Goal: Task Accomplishment & Management: Manage account settings

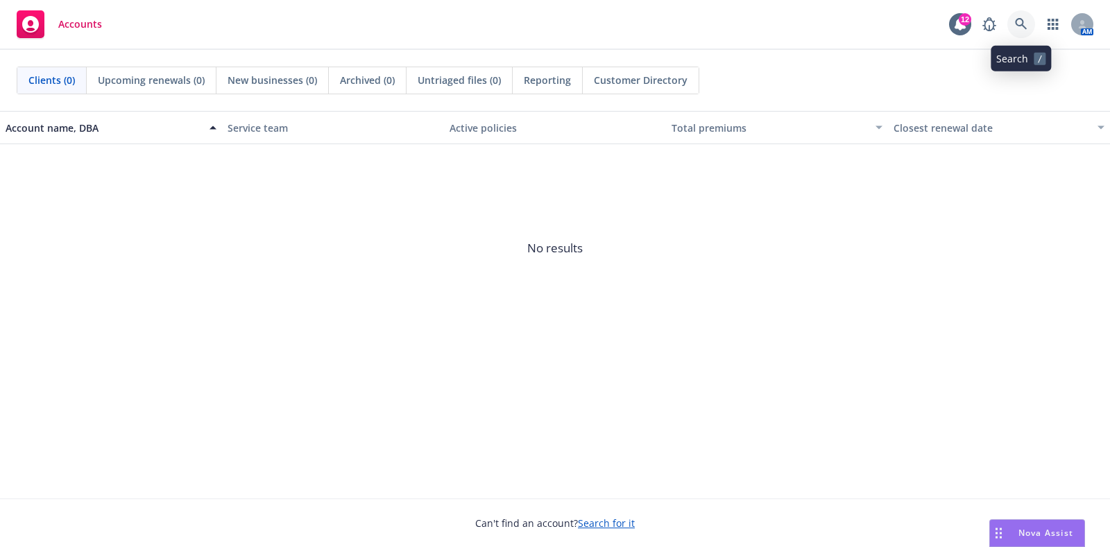
click at [1017, 22] on icon at bounding box center [1021, 24] width 12 height 12
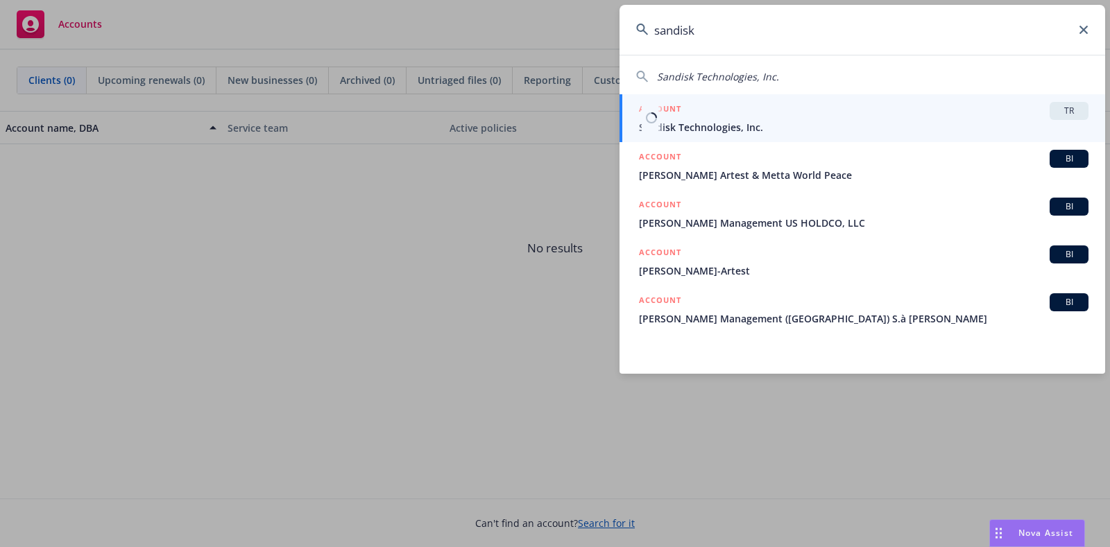
type input "sandisk"
click at [791, 117] on div "ACCOUNT TR" at bounding box center [863, 111] width 449 height 18
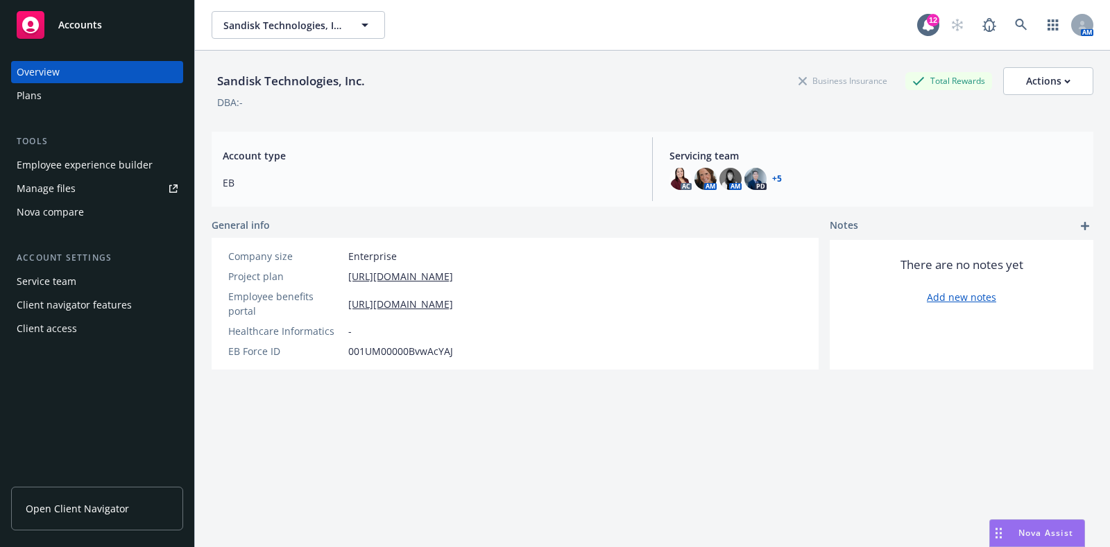
click at [67, 94] on div "Plans" at bounding box center [97, 96] width 161 height 22
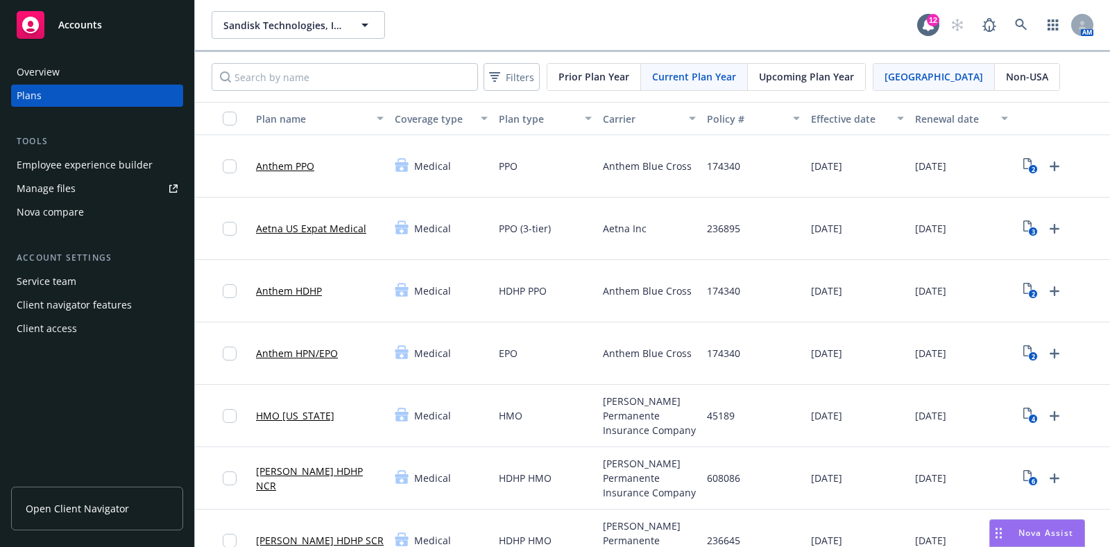
click at [1006, 71] on span "Non-USA" at bounding box center [1027, 76] width 42 height 15
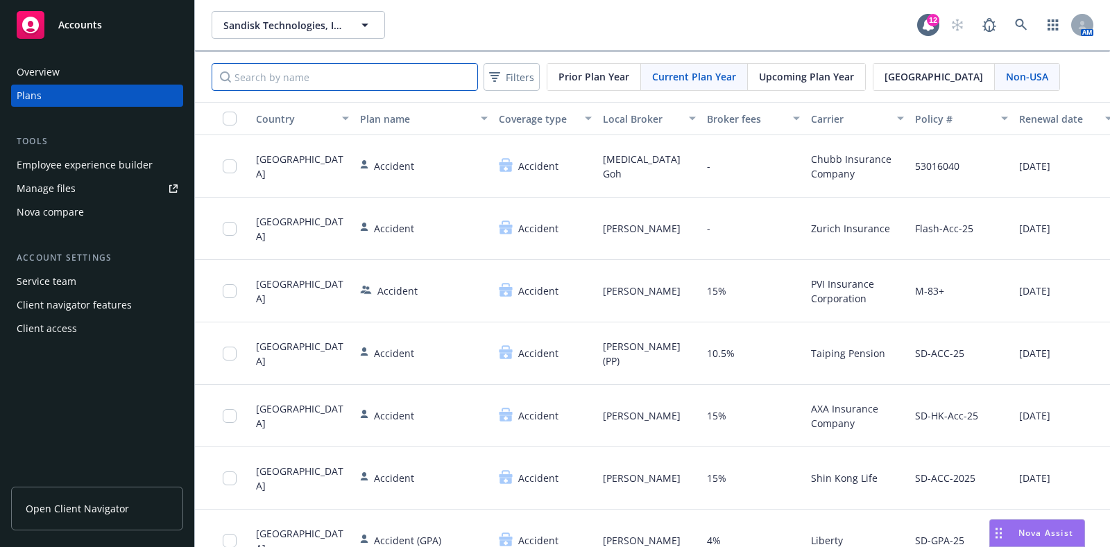
click at [400, 69] on input "Search by name" at bounding box center [345, 77] width 266 height 28
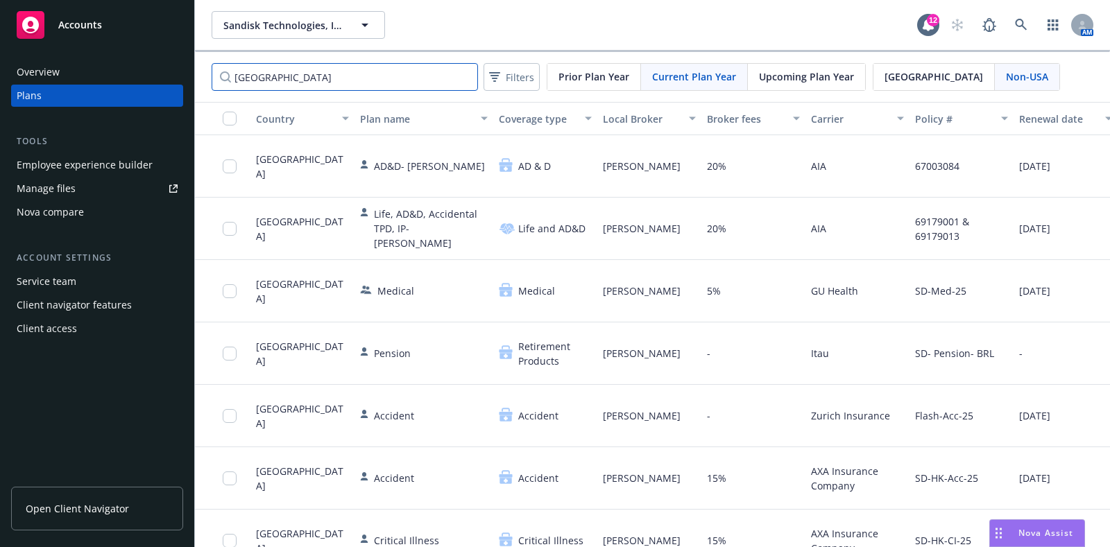
type input "[GEOGRAPHIC_DATA]"
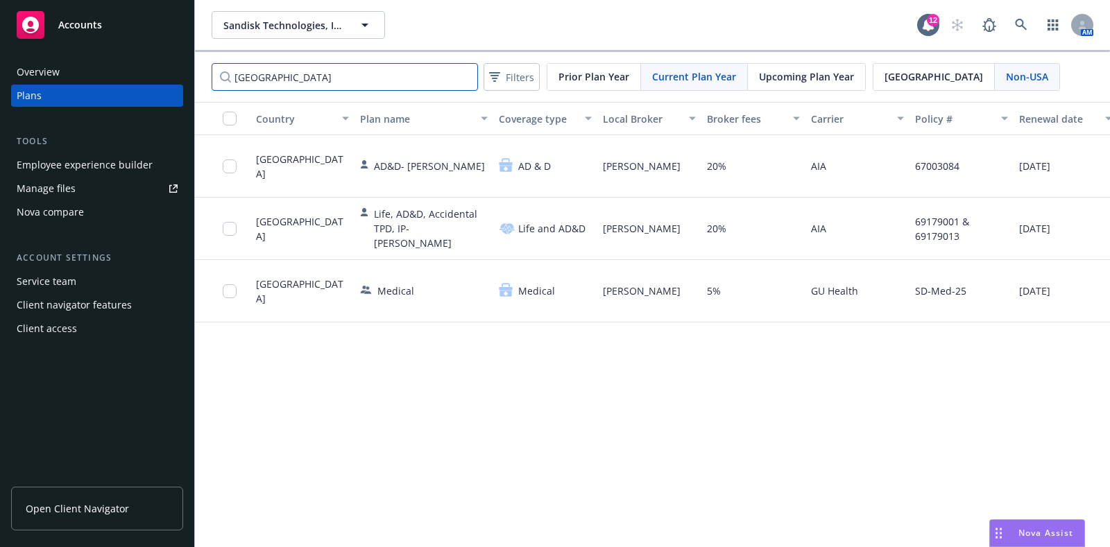
scroll to position [0, 111]
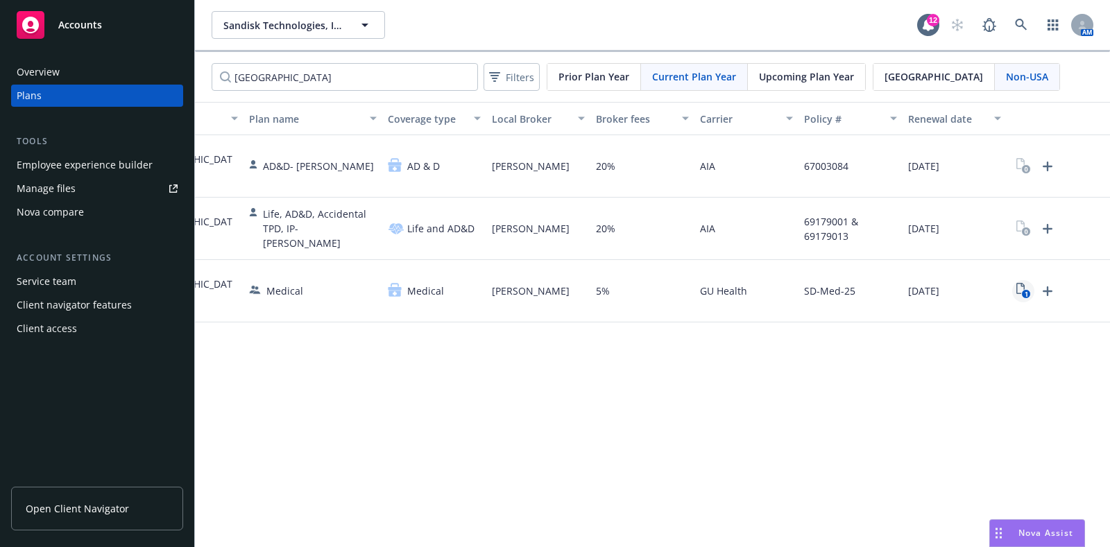
click at [1020, 291] on icon "1" at bounding box center [1023, 291] width 15 height 16
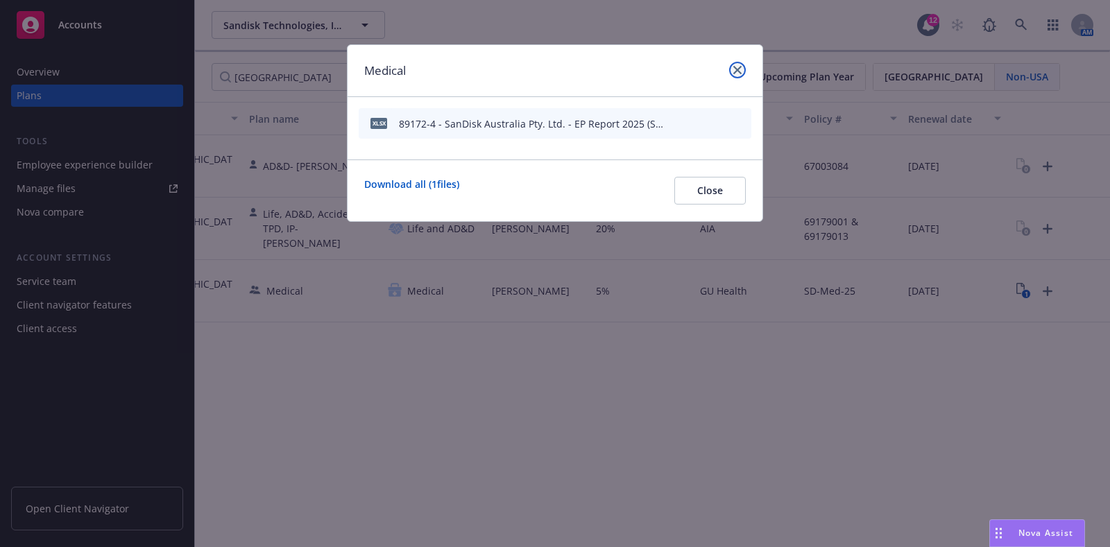
click at [740, 70] on icon "close" at bounding box center [737, 70] width 8 height 8
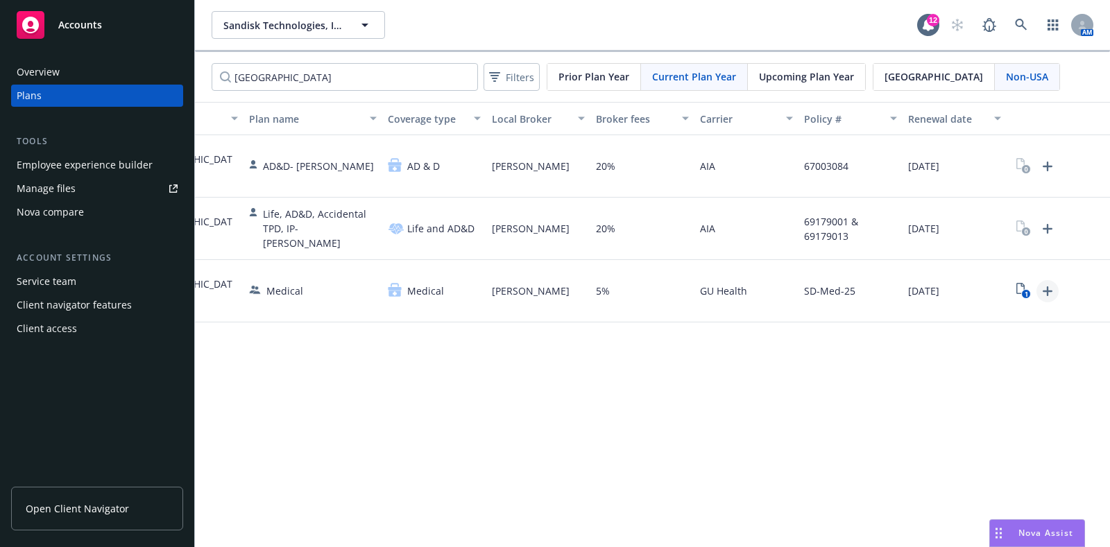
click at [1049, 292] on icon "Upload Plan Documents" at bounding box center [1047, 291] width 17 height 17
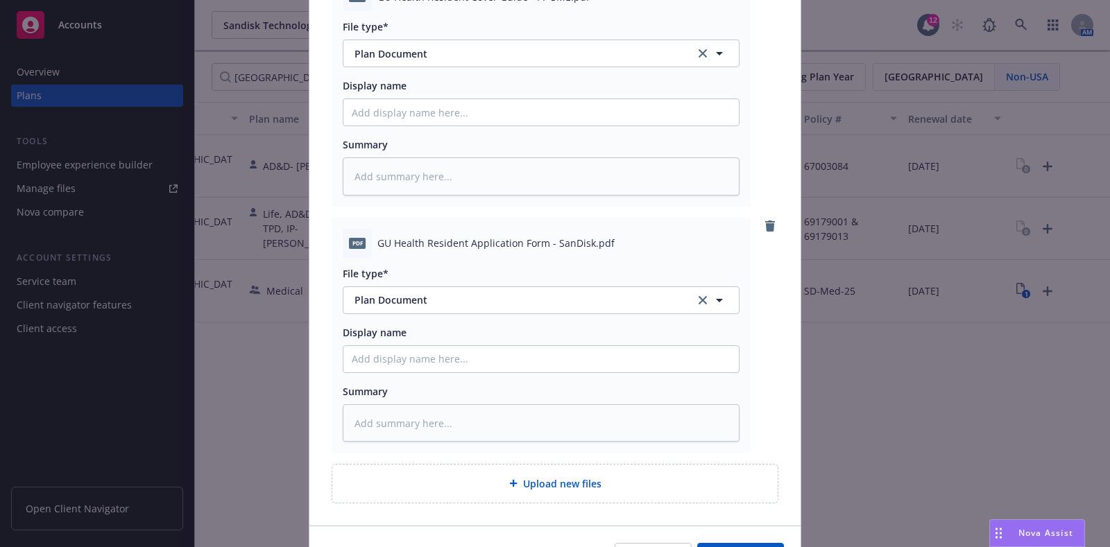
scroll to position [260, 0]
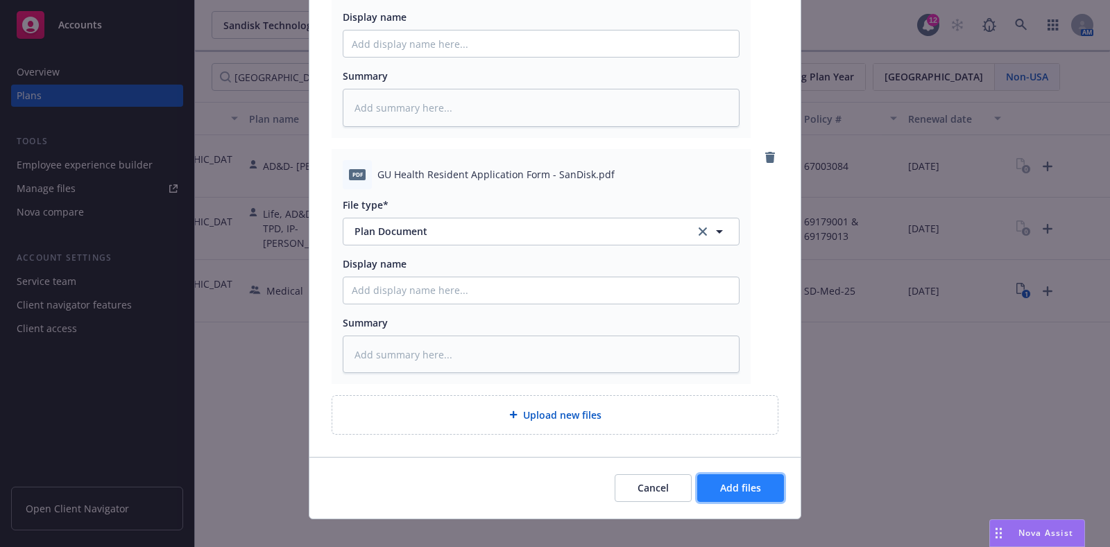
click at [732, 492] on span "Add files" at bounding box center [740, 487] width 41 height 13
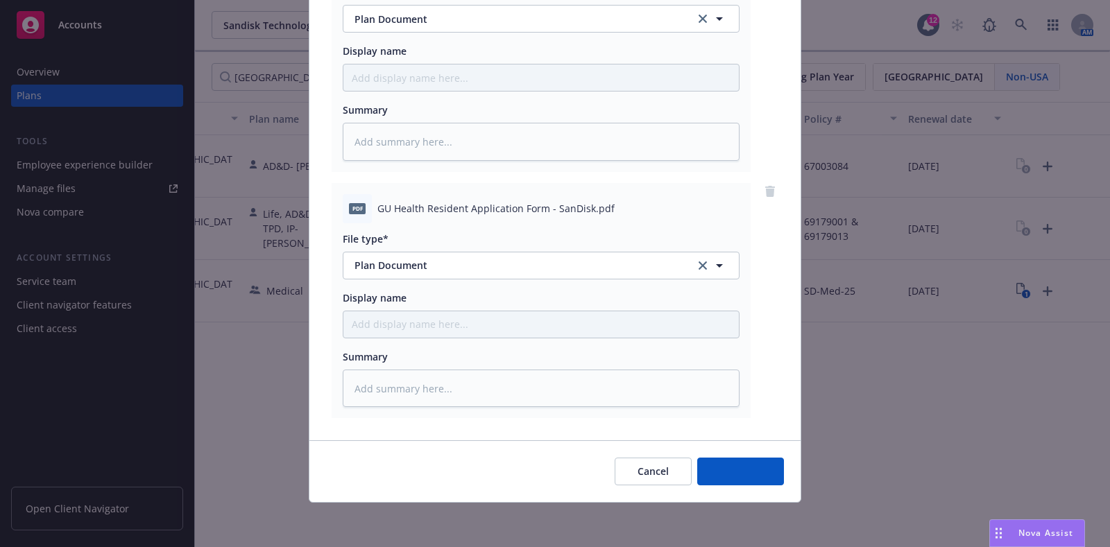
scroll to position [225, 0]
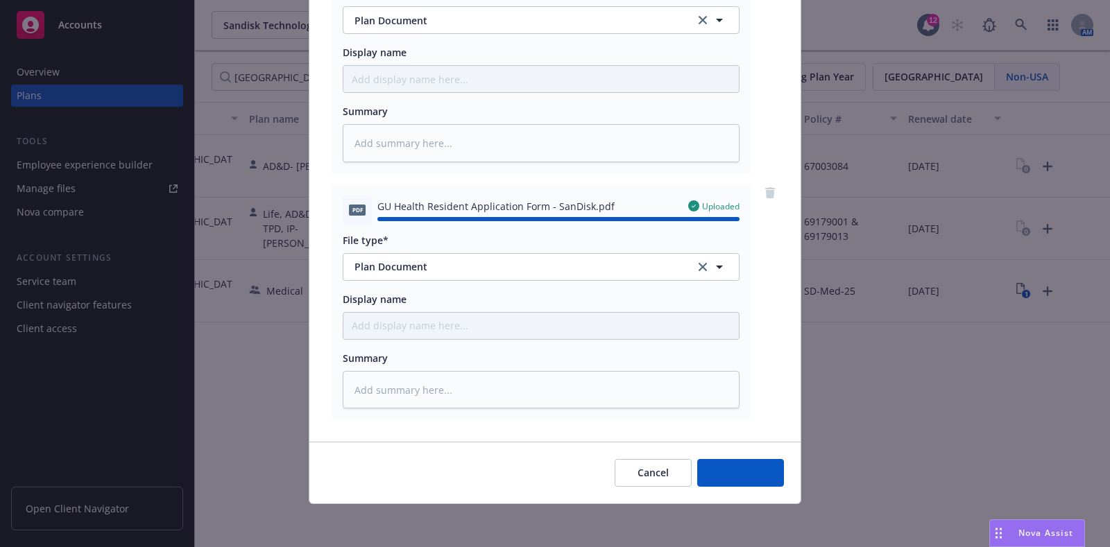
type textarea "x"
